Goal: Check status: Check status

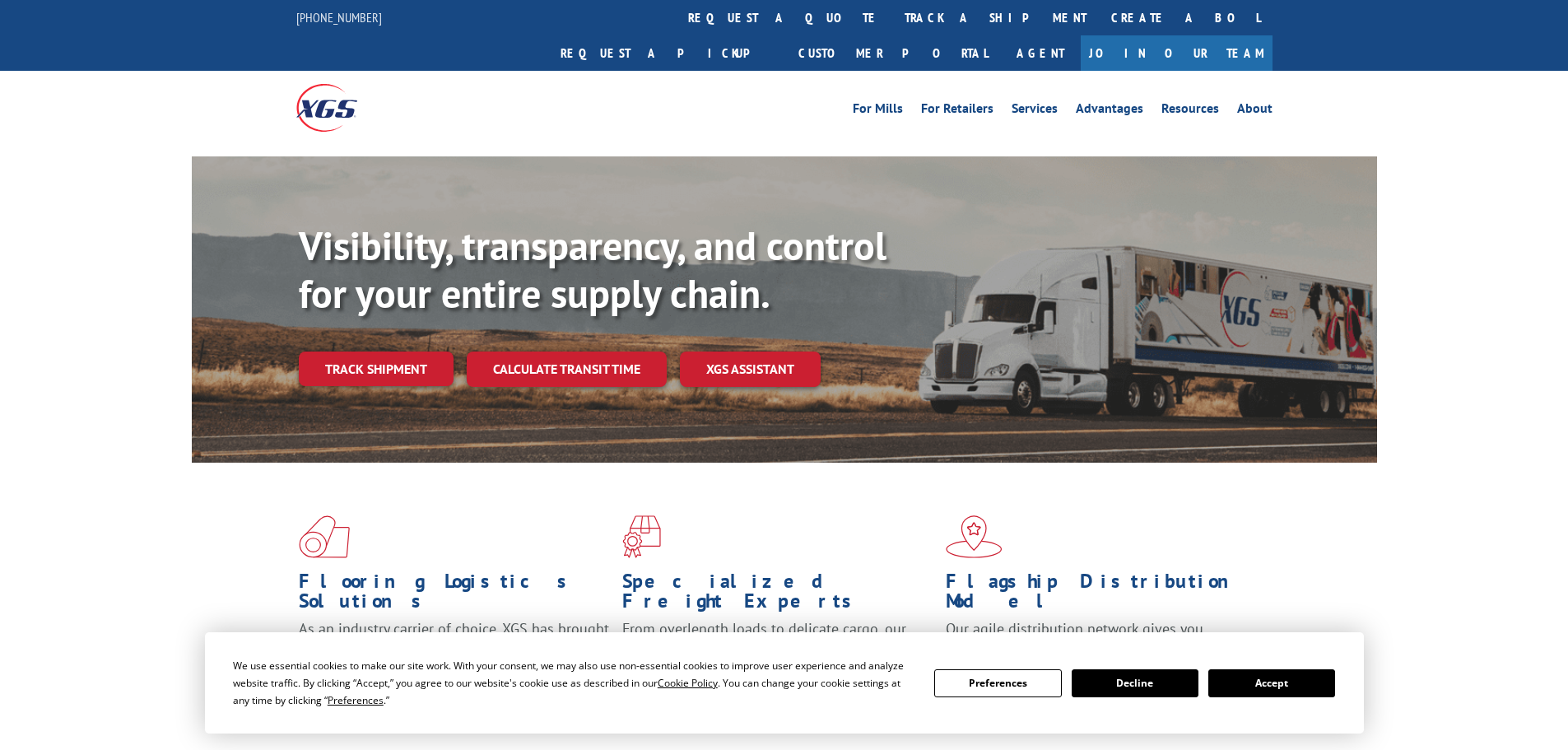
click at [1313, 686] on button "Accept" at bounding box center [1272, 682] width 127 height 28
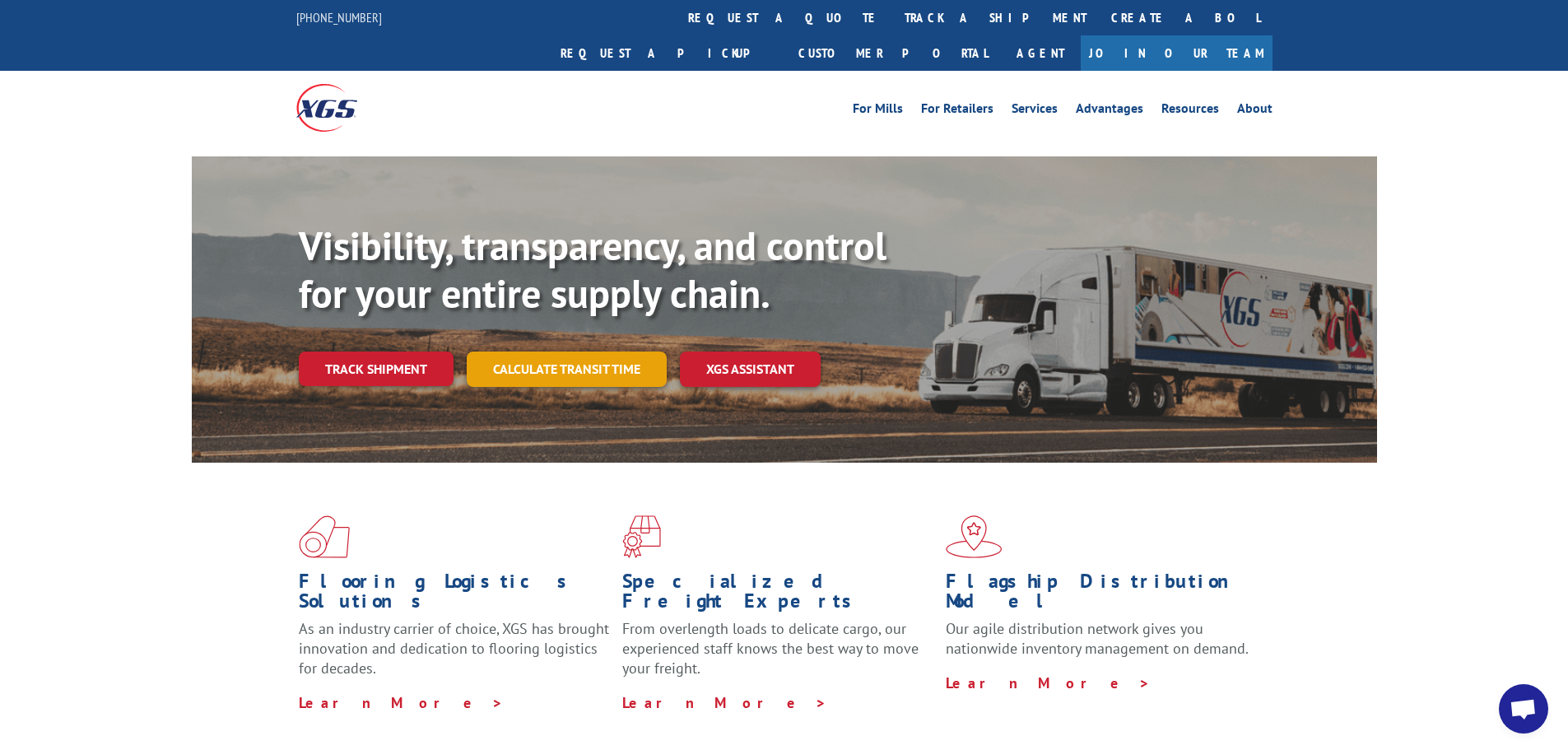
click at [550, 352] on link "Calculate transit time" at bounding box center [567, 369] width 200 height 35
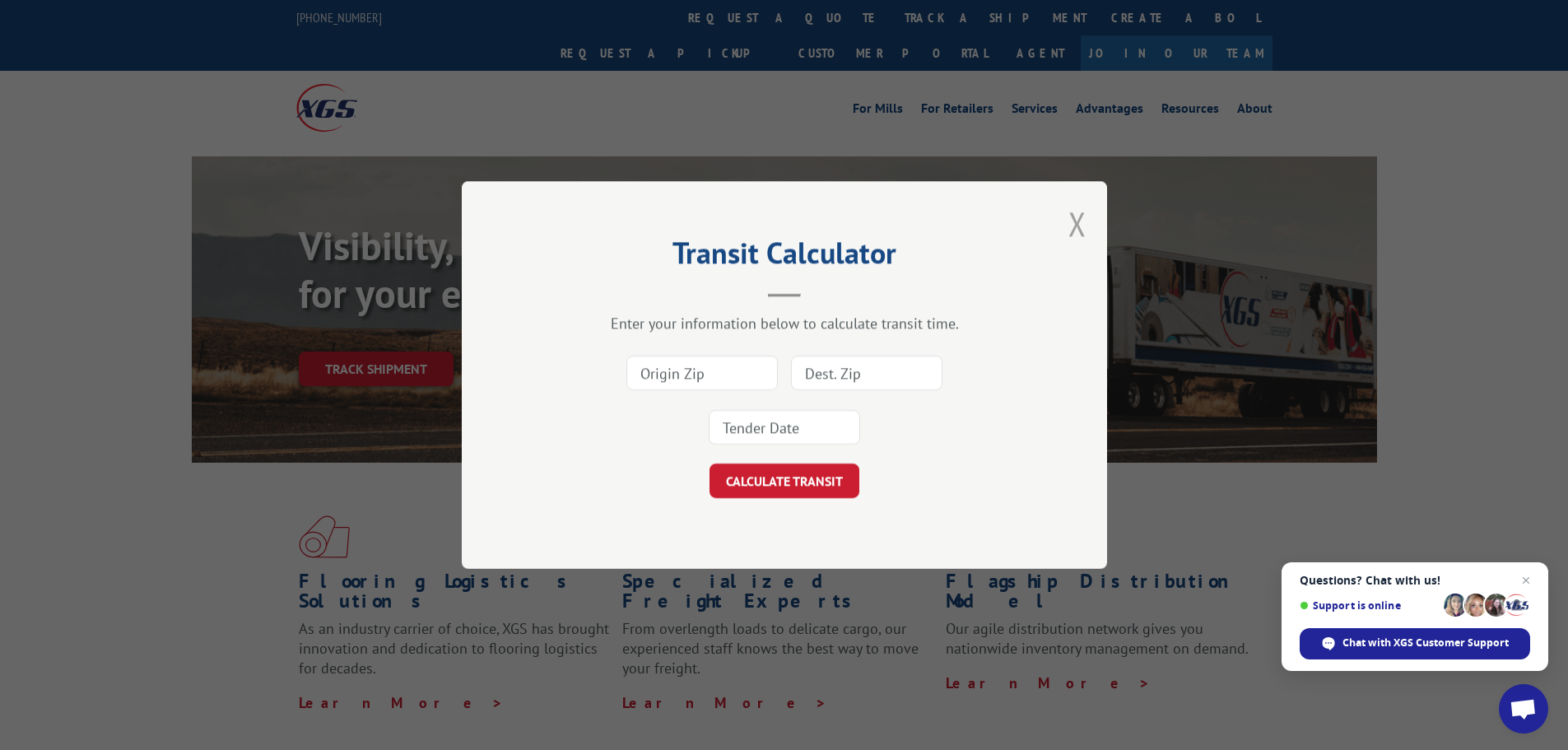
click at [1074, 222] on button "Close modal" at bounding box center [1077, 224] width 18 height 44
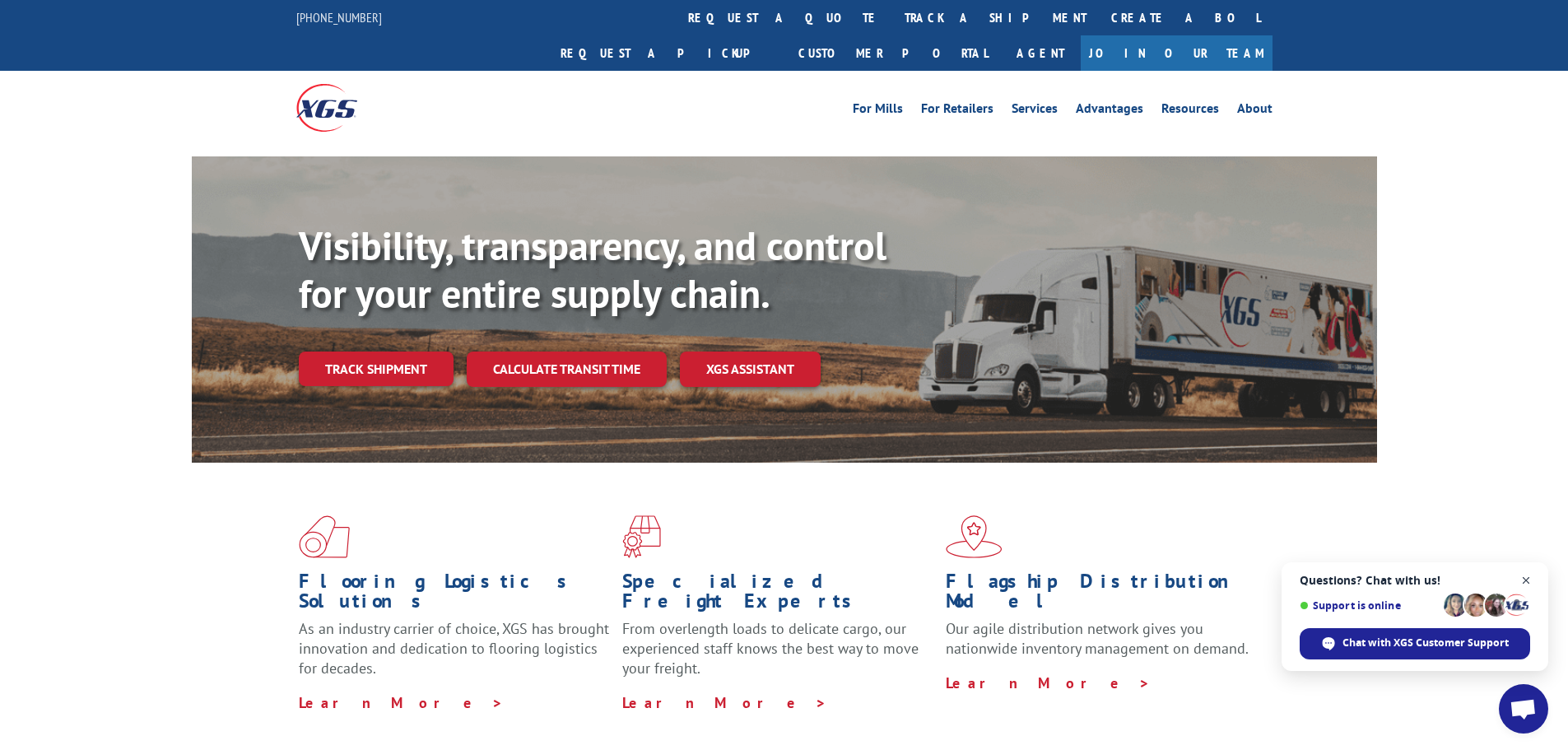
click at [1525, 578] on span "Close chat" at bounding box center [1527, 581] width 21 height 21
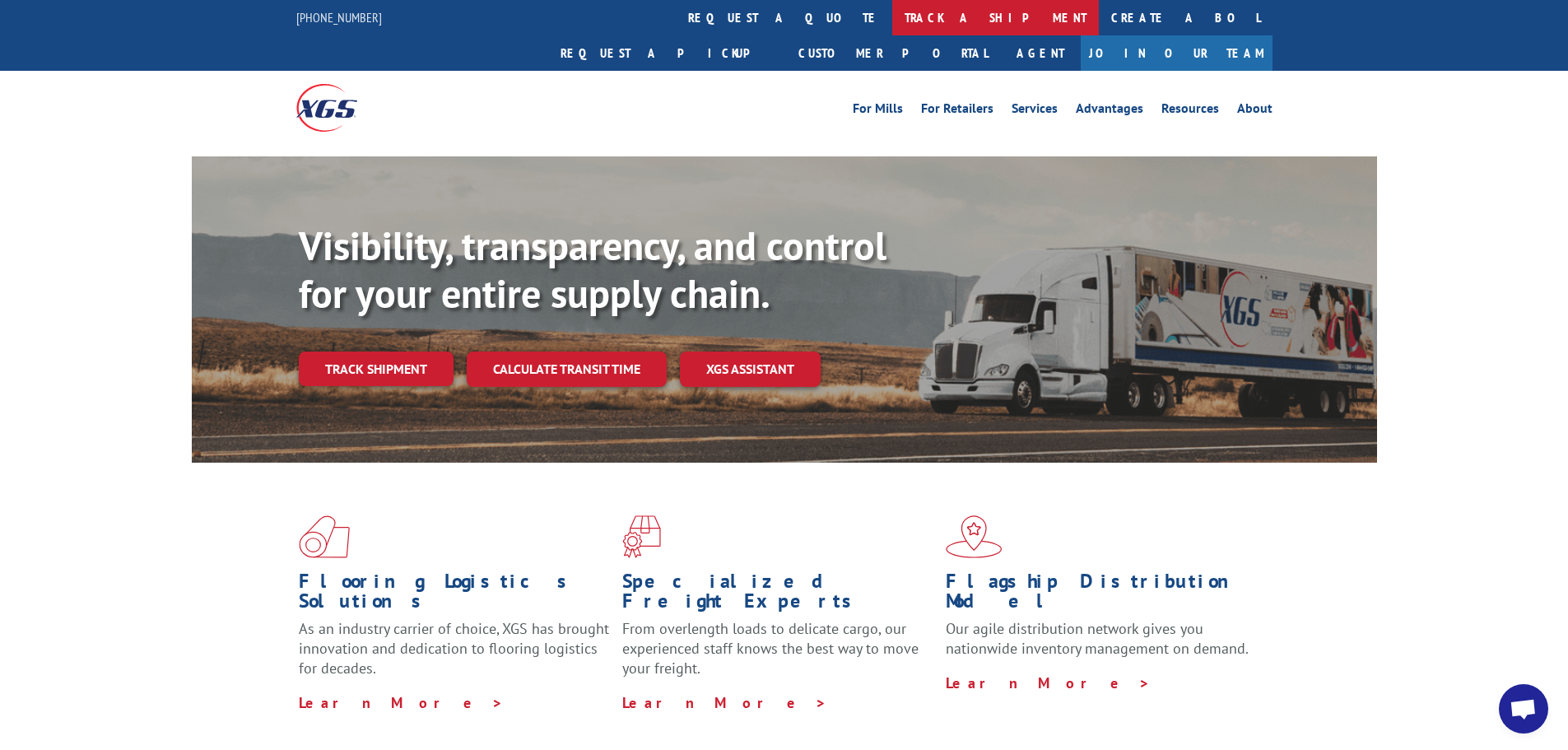
click at [892, 17] on link "track a shipment" at bounding box center [995, 17] width 207 height 35
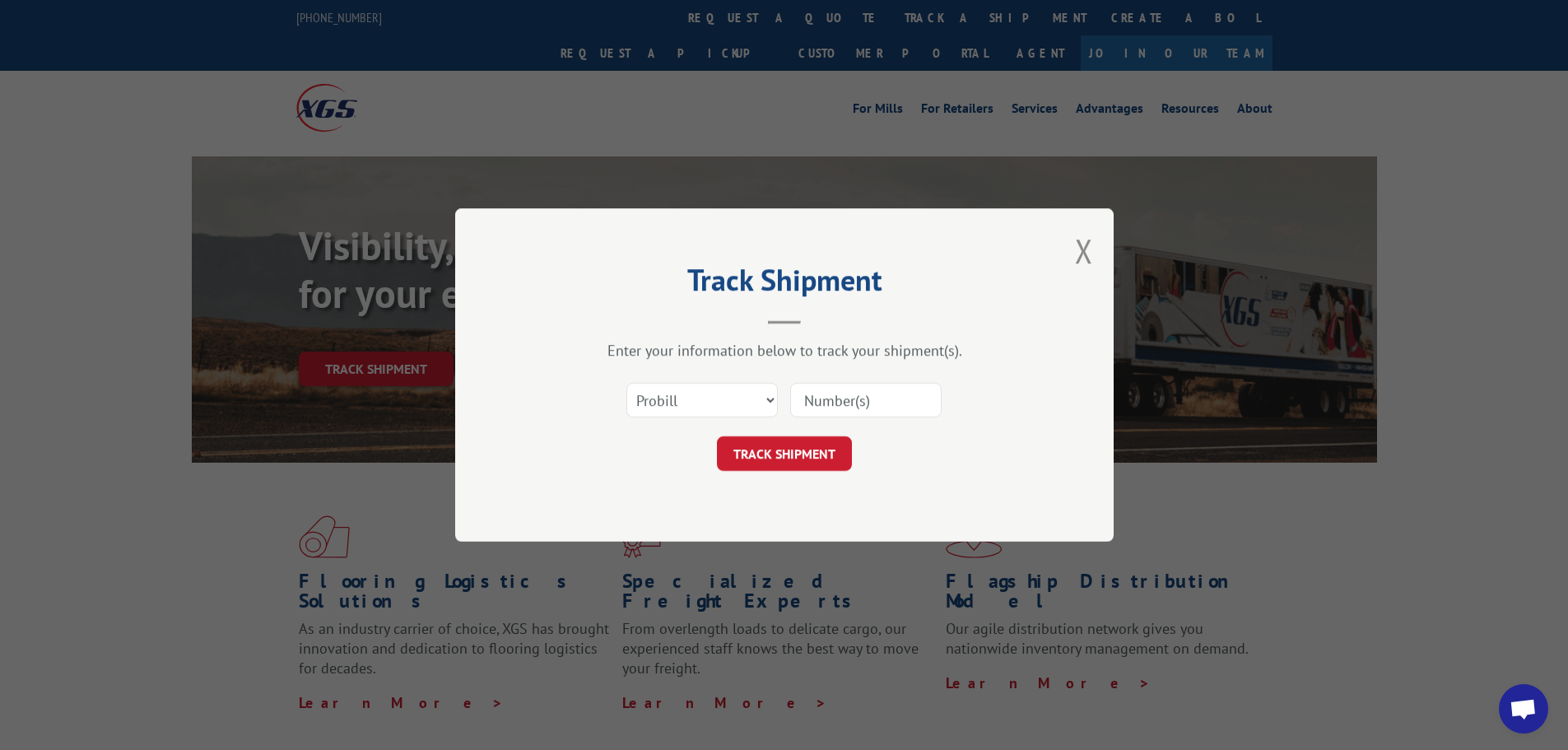
click at [894, 407] on input at bounding box center [865, 400] width 152 height 34
paste input "17233420"
type input "17233420"
click at [791, 456] on button "TRACK SHIPMENT" at bounding box center [784, 454] width 135 height 34
